Goal: Task Accomplishment & Management: Manage account settings

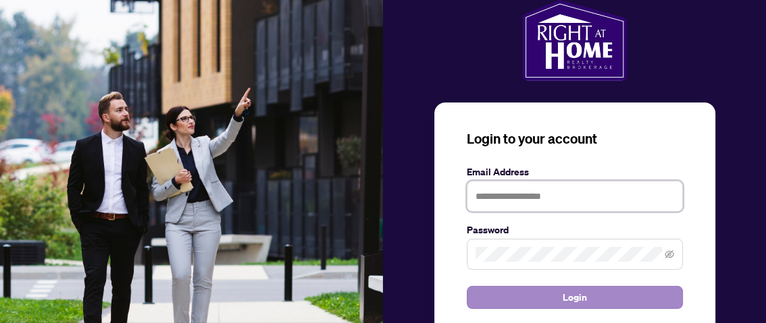
type input "**********"
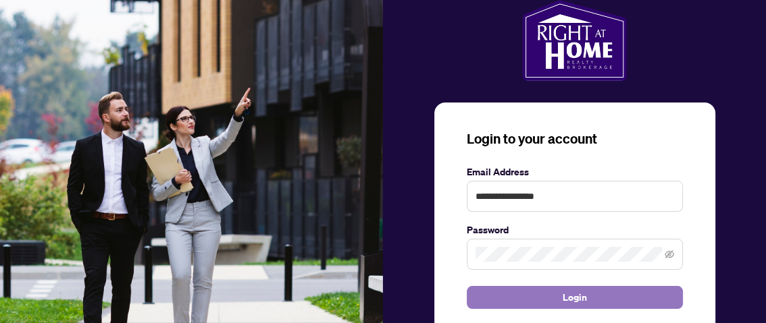
click at [575, 296] on span "Login" at bounding box center [574, 298] width 24 height 22
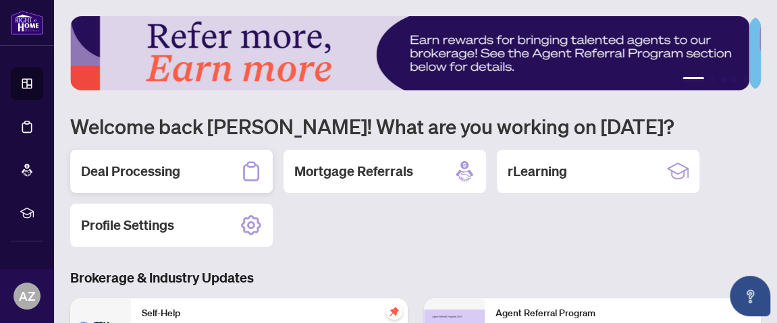
click at [164, 169] on h2 "Deal Processing" at bounding box center [130, 171] width 99 height 19
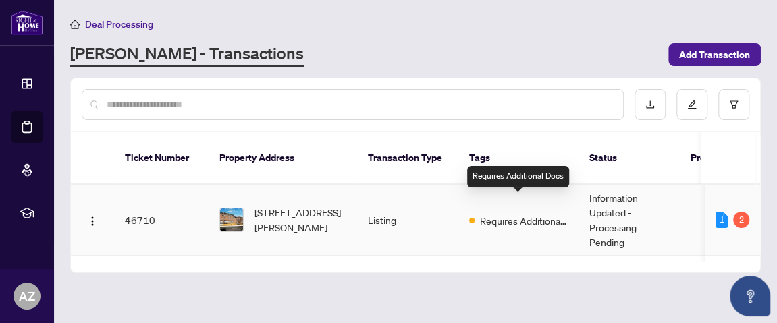
click at [510, 213] on span "Requires Additional Docs" at bounding box center [524, 220] width 88 height 15
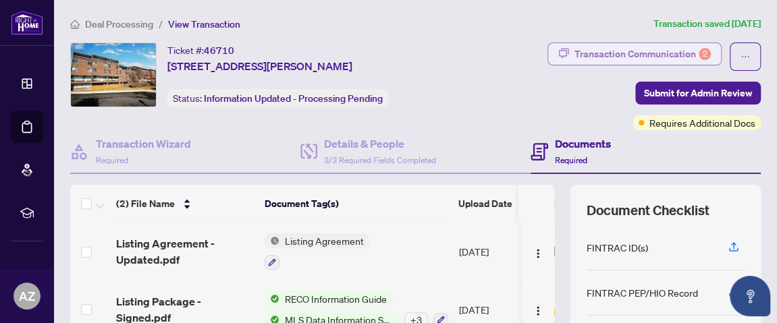
click at [639, 54] on div "Transaction Communication 2" at bounding box center [643, 54] width 136 height 22
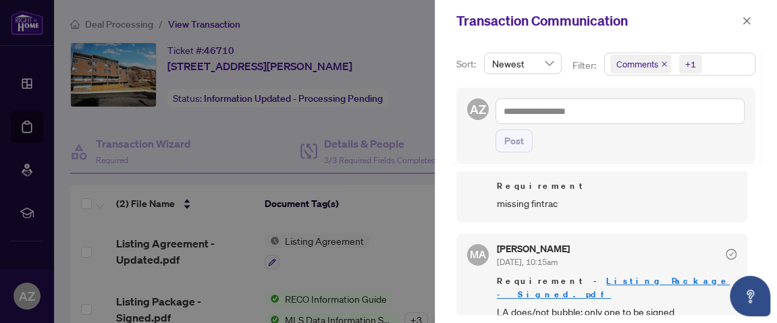
scroll to position [2, 0]
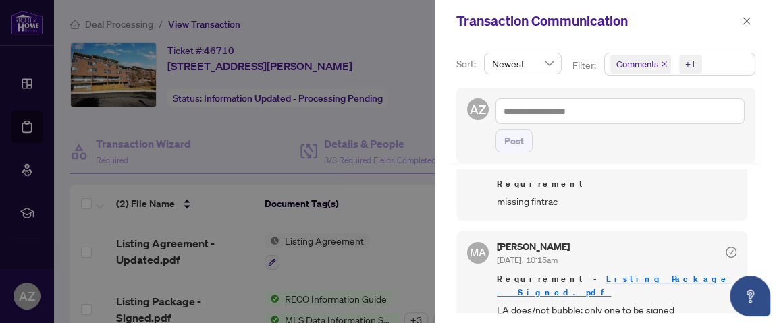
click at [603, 275] on link "Listing Package - Signed.pdf" at bounding box center [613, 285] width 233 height 25
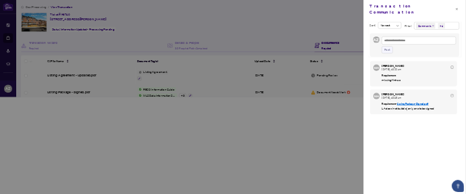
scroll to position [3, 0]
click at [568, 51] on div at bounding box center [388, 161] width 777 height 323
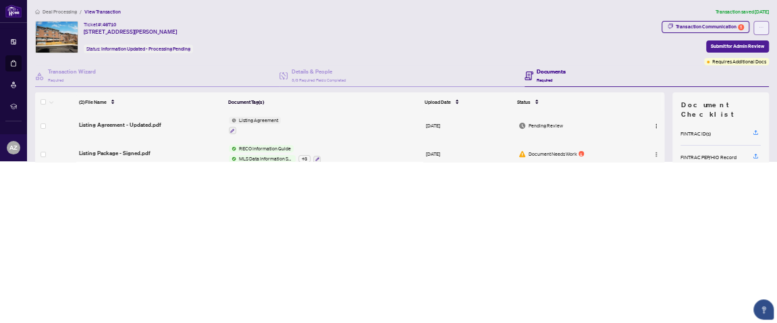
click at [753, 25] on button "button" at bounding box center [761, 28] width 16 height 14
click at [439, 21] on div "Transaction Communication 2 Submit for Admin Review Requires Additional Docs" at bounding box center [598, 43] width 343 height 45
click at [47, 11] on span "Deal Processing" at bounding box center [60, 12] width 34 height 6
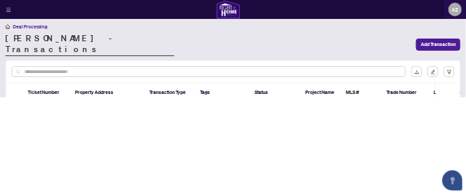
click at [26, 40] on link "RAHR - Transactions" at bounding box center [89, 44] width 169 height 23
click at [22, 26] on span "Deal Processing" at bounding box center [30, 27] width 34 height 6
click at [9, 26] on icon "home" at bounding box center [7, 26] width 5 height 5
click at [24, 26] on span "Deal Processing" at bounding box center [30, 27] width 34 height 6
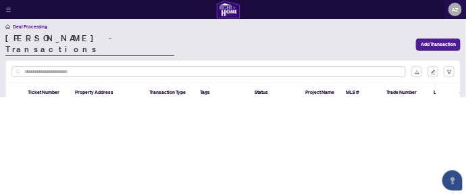
click at [24, 26] on span "Deal Processing" at bounding box center [30, 27] width 34 height 6
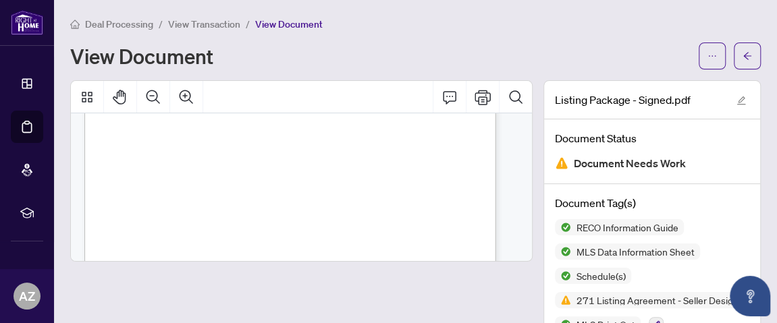
scroll to position [5309, 0]
drag, startPoint x: 513, startPoint y: 250, endPoint x: 494, endPoint y: 284, distance: 39.3
click at [494, 284] on div at bounding box center [301, 292] width 462 height 424
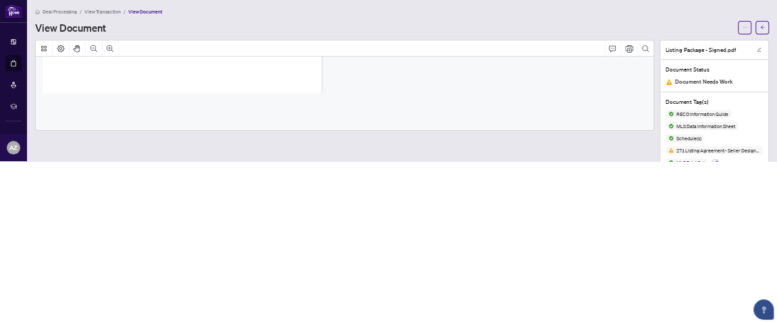
scroll to position [9755, 0]
click at [111, 49] on icon "Zoom In" at bounding box center [110, 49] width 8 height 8
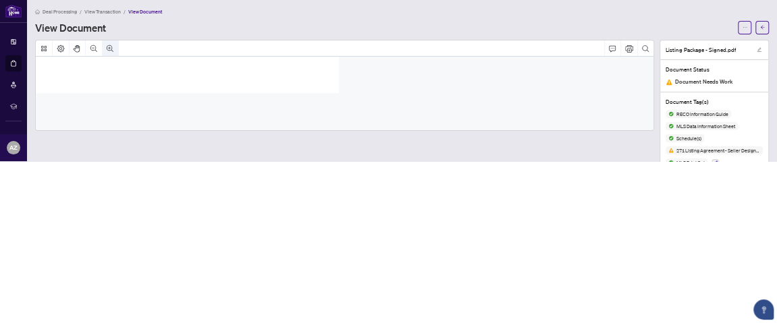
click at [111, 49] on icon "Zoom In" at bounding box center [110, 49] width 8 height 8
click at [44, 47] on icon "Thumbnails" at bounding box center [43, 48] width 5 height 5
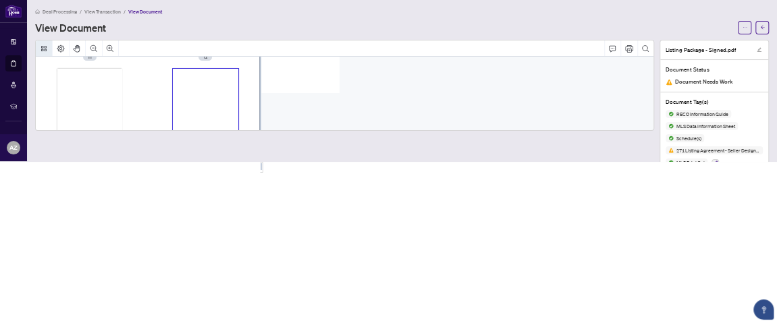
scroll to position [1231, 0]
click at [61, 47] on icon "Page Layout" at bounding box center [60, 48] width 7 height 7
click at [99, 57] on icon "Double" at bounding box center [97, 57] width 5 height 5
drag, startPoint x: 56, startPoint y: 45, endPoint x: 370, endPoint y: 204, distance: 352.1
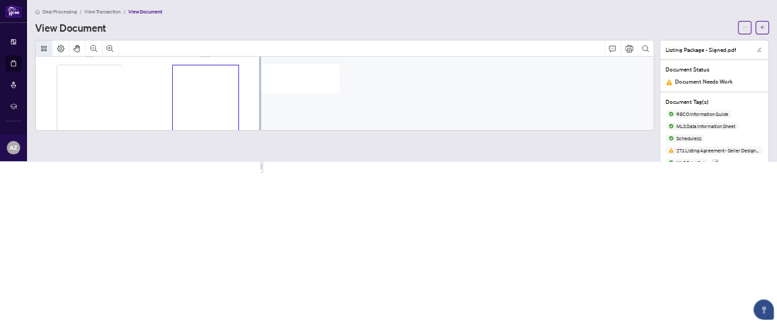
click at [370, 204] on body "Dashboard Deal Processing Mortgage Referrals rLearning AZ Anne Zid annezid@gmai…" at bounding box center [388, 161] width 777 height 323
click at [61, 46] on icon "Page Layout" at bounding box center [61, 49] width 8 height 8
click at [85, 57] on icon "Single" at bounding box center [86, 57] width 5 height 5
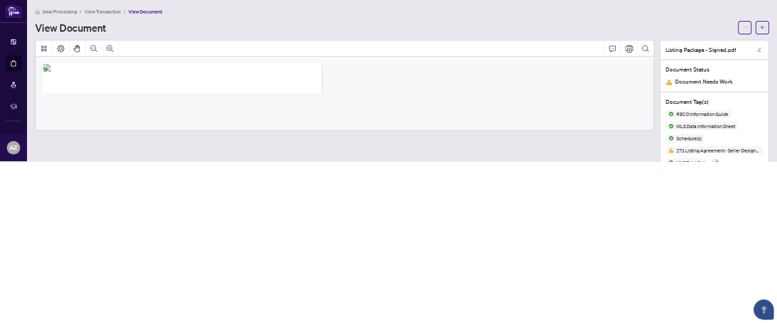
drag, startPoint x: 372, startPoint y: 123, endPoint x: 610, endPoint y: 267, distance: 278.4
click at [610, 267] on body "Dashboard Deal Processing Mortgage Referrals rLearning AZ Anne Zid annezid@gmai…" at bounding box center [388, 161] width 777 height 323
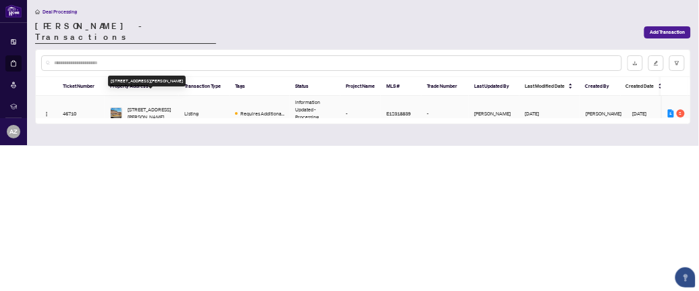
click at [159, 106] on span "[STREET_ADDRESS][PERSON_NAME]" at bounding box center [151, 113] width 46 height 15
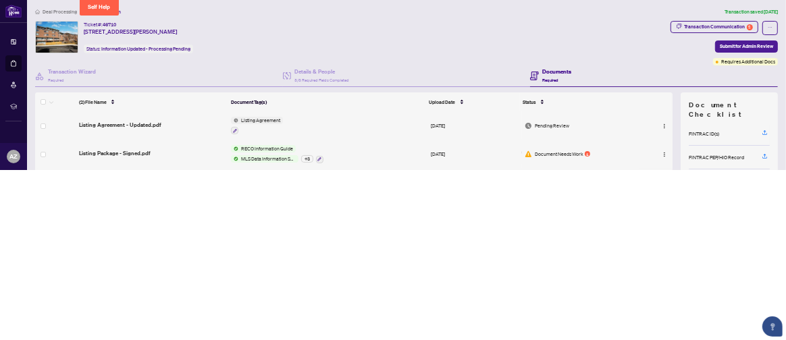
drag, startPoint x: 705, startPoint y: 5, endPoint x: 489, endPoint y: 214, distance: 300.3
click at [465, 193] on body "Dashboard Deal Processing Mortgage Referrals rLearning AZ Anne Zid annezid@gmai…" at bounding box center [393, 170] width 786 height 340
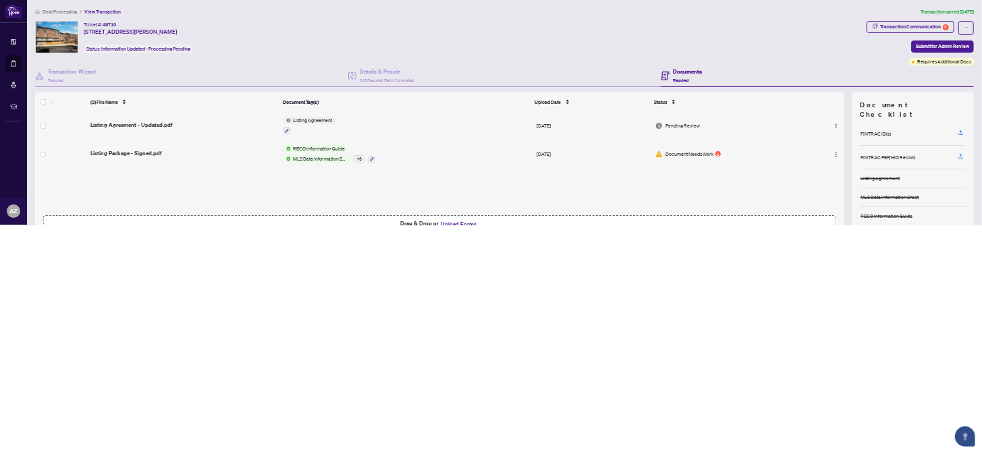
drag, startPoint x: 981, startPoint y: 0, endPoint x: 697, endPoint y: 292, distance: 407.3
click at [697, 292] on body "Dashboard Deal Processing Mortgage Referrals rLearning AZ [PERSON_NAME] [EMAIL_…" at bounding box center [491, 225] width 982 height 450
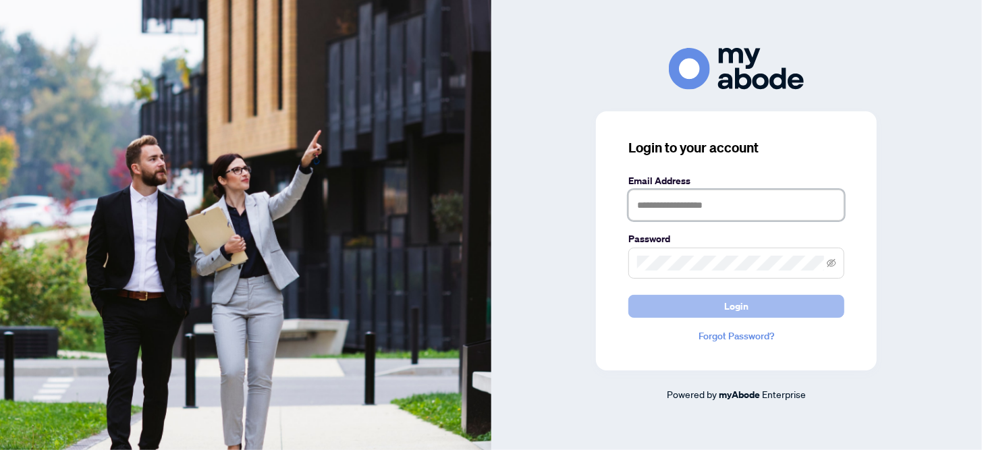
type input "**********"
click at [660, 305] on button "Login" at bounding box center [737, 306] width 216 height 23
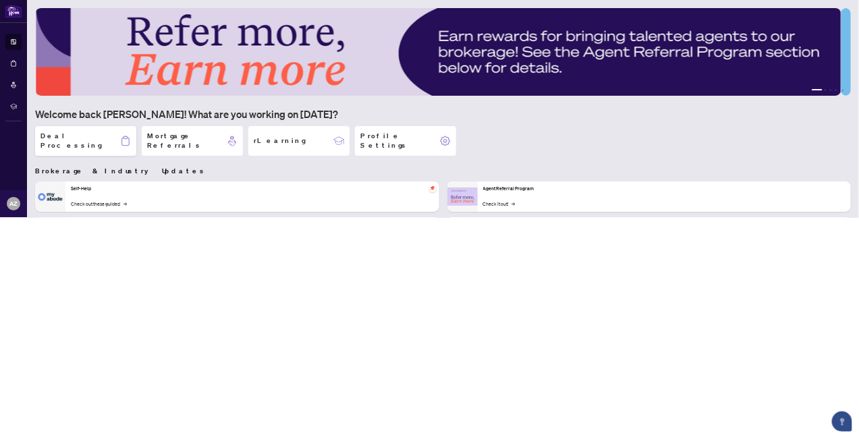
click at [99, 132] on div "Deal Processing" at bounding box center [85, 141] width 101 height 30
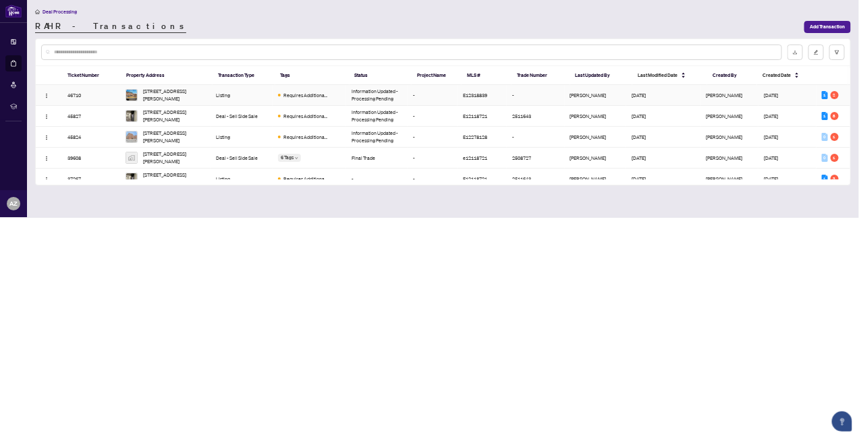
click at [210, 95] on td "[STREET_ADDRESS][PERSON_NAME]" at bounding box center [165, 95] width 91 height 21
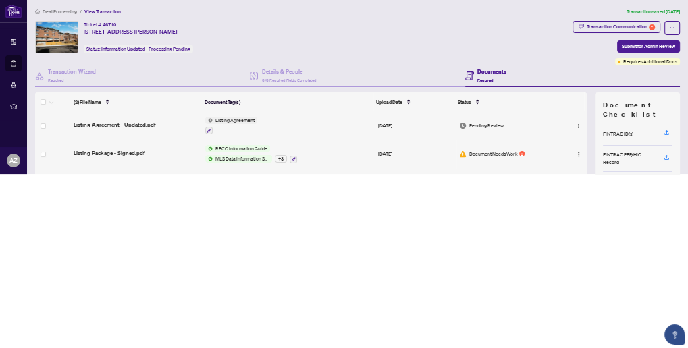
drag, startPoint x: 787, startPoint y: 2, endPoint x: 442, endPoint y: 228, distance: 411.6
click at [442, 228] on body "Dashboard Deal Processing Mortgage Referrals rLearning AZ Anne Zid annezid@gmai…" at bounding box center [344, 174] width 688 height 348
click at [610, 30] on div "Transaction Communication 2" at bounding box center [621, 27] width 68 height 11
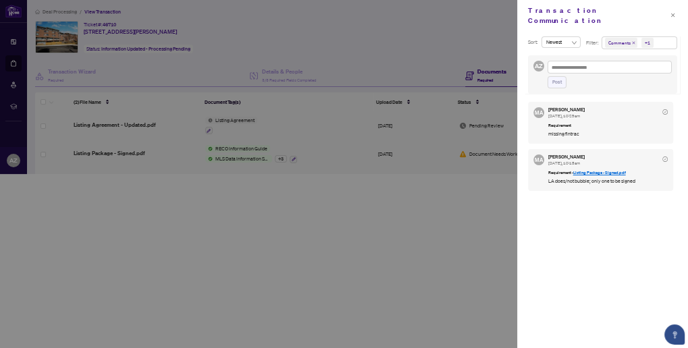
click at [604, 170] on link "Listing Package - Signed.pdf" at bounding box center [599, 172] width 53 height 5
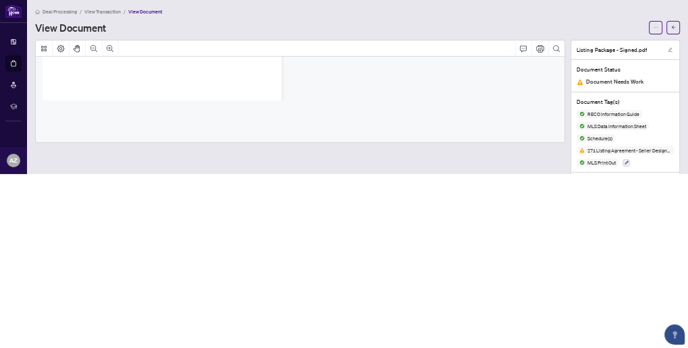
scroll to position [4659, 0]
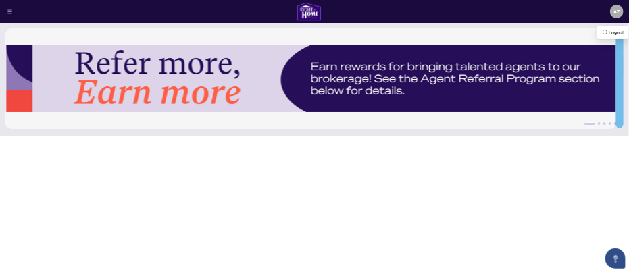
click at [616, 11] on span "AZ" at bounding box center [616, 11] width 6 height 7
click at [411, 187] on body "Dashboard Deal Processing Mortgage Referrals rLearning AZ [PERSON_NAME] [EMAIL_…" at bounding box center [314, 136] width 629 height 272
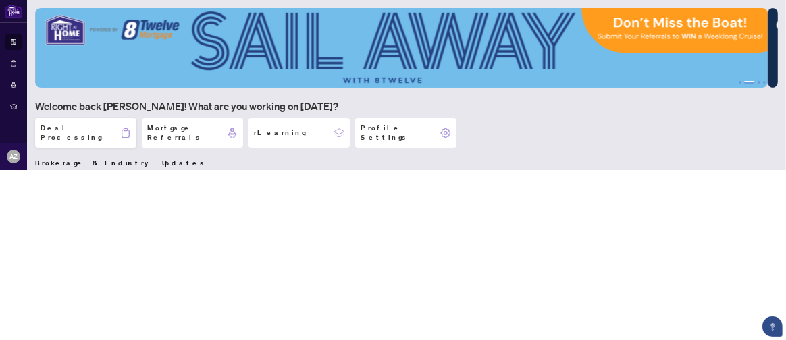
click at [84, 128] on h2 "Deal Processing" at bounding box center [81, 133] width 80 height 19
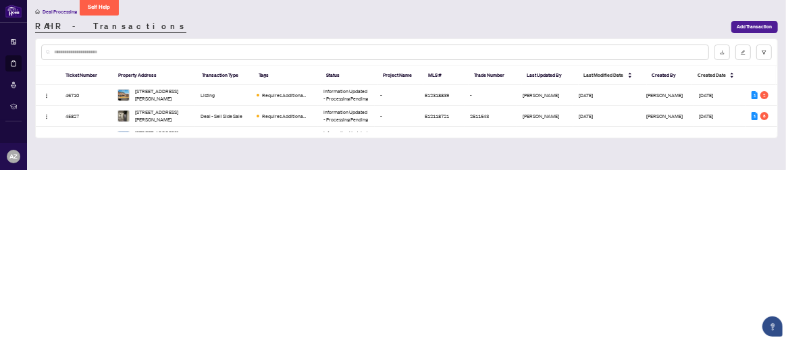
drag, startPoint x: 737, startPoint y: 11, endPoint x: 487, endPoint y: 293, distance: 377.3
click at [487, 271] on body "Dashboard Deal Processing Mortgage Referrals rLearning AZ [PERSON_NAME] [EMAIL_…" at bounding box center [393, 170] width 786 height 340
click at [628, 46] on div at bounding box center [406, 52] width 741 height 26
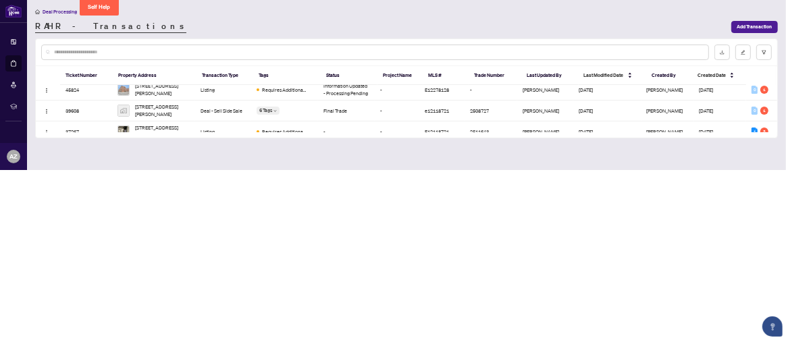
scroll to position [87, 0]
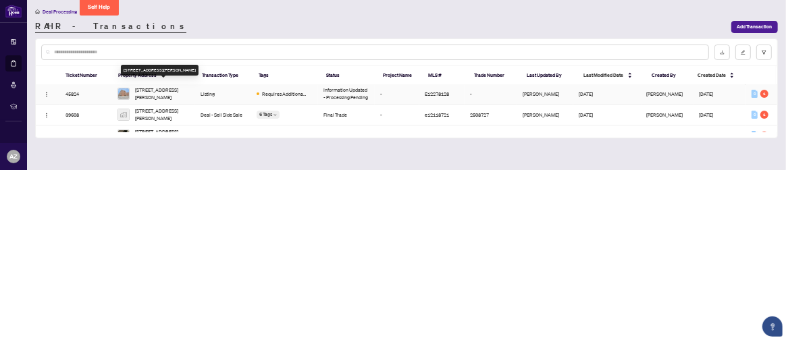
click at [156, 90] on span "[STREET_ADDRESS][PERSON_NAME]" at bounding box center [162, 93] width 54 height 15
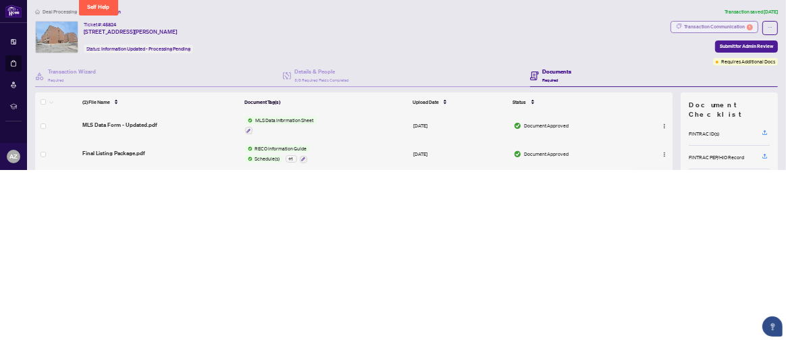
click at [628, 24] on div "Transaction Communication 1" at bounding box center [719, 27] width 68 height 11
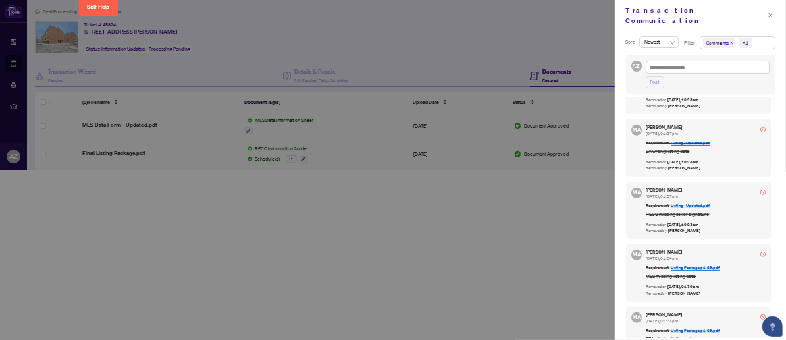
scroll to position [839, 0]
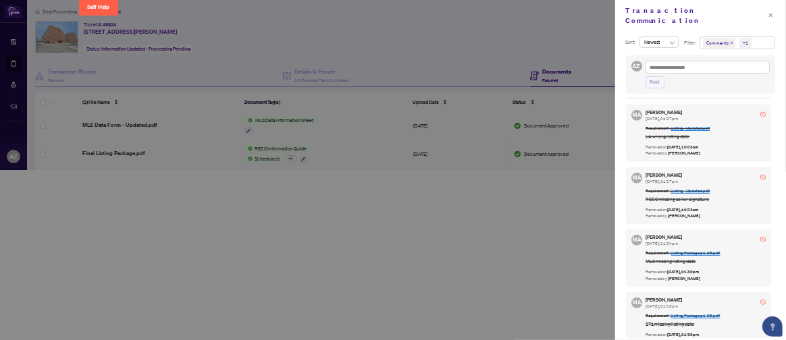
click at [628, 90] on div "Sort: Newest Filter: Comments +1 AZ Post [GEOGRAPHIC_DATA] [PERSON_NAME] [DATE]…" at bounding box center [700, 185] width 171 height 309
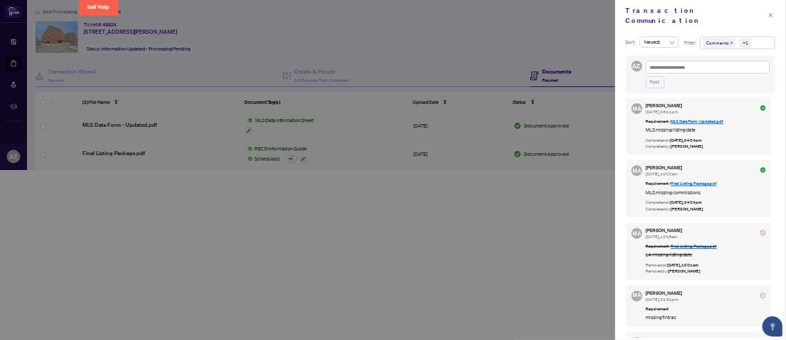
scroll to position [573, 0]
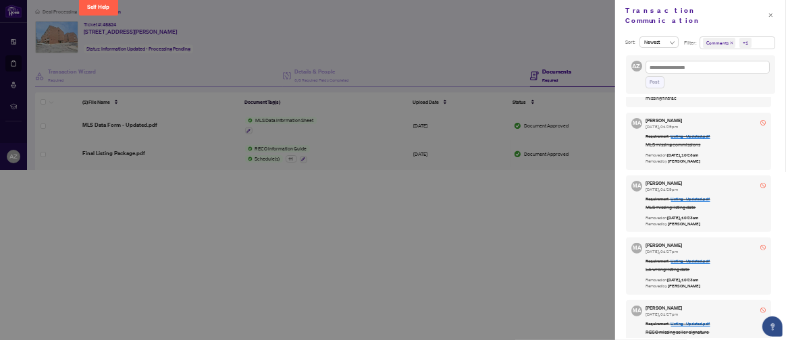
drag, startPoint x: 772, startPoint y: 88, endPoint x: 772, endPoint y: 96, distance: 7.4
click at [628, 98] on div "MA [PERSON_NAME] [DATE], 03:11pm Requirement - MLS Data Form - Updated.pdf MLS …" at bounding box center [701, 218] width 150 height 240
click at [628, 13] on icon "close" at bounding box center [770, 15] width 5 height 5
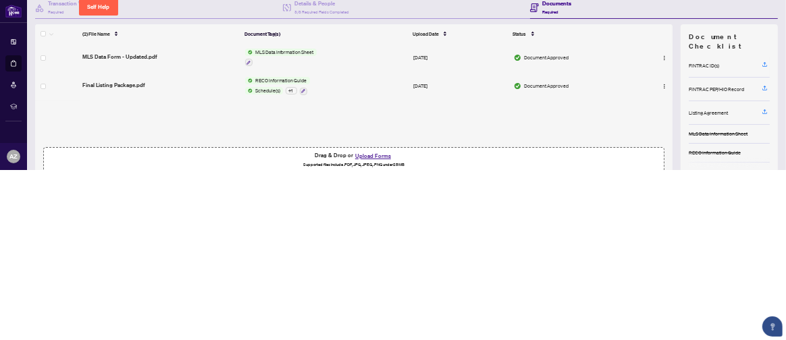
scroll to position [161, 0]
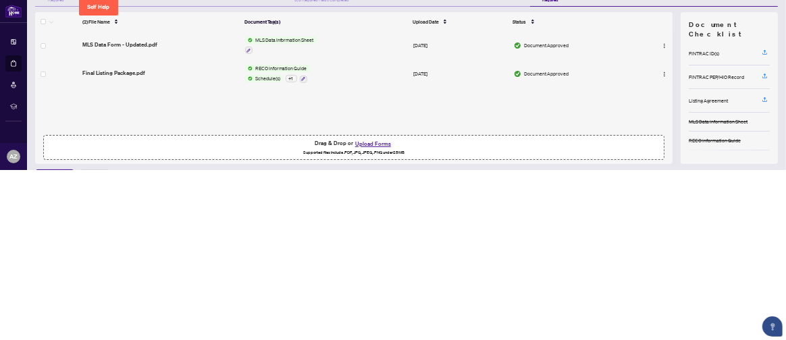
click at [365, 141] on button "Upload Forms" at bounding box center [373, 144] width 40 height 9
